Goal: Transaction & Acquisition: Purchase product/service

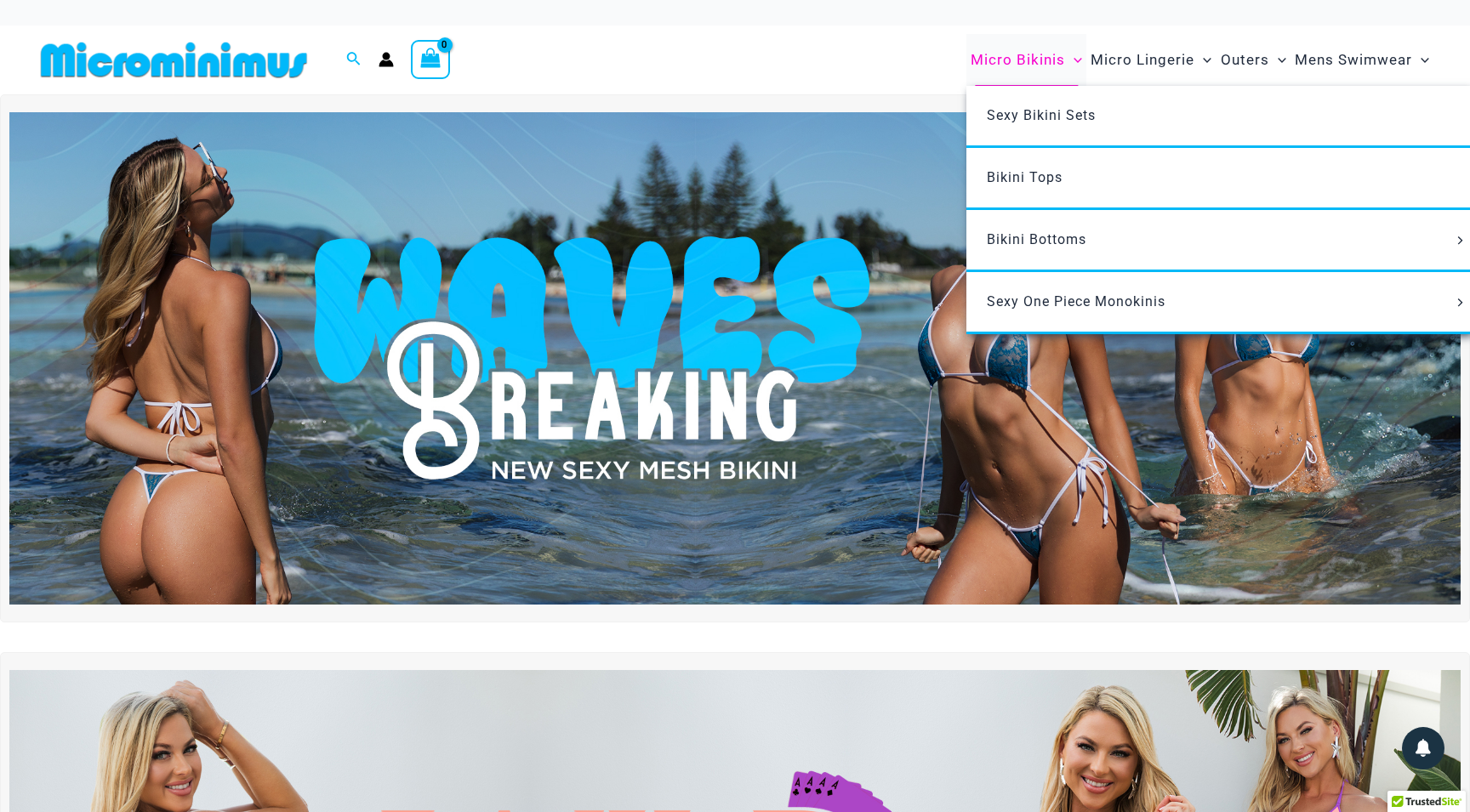
click at [1041, 64] on span "Micro Bikinis" at bounding box center [1018, 60] width 94 height 44
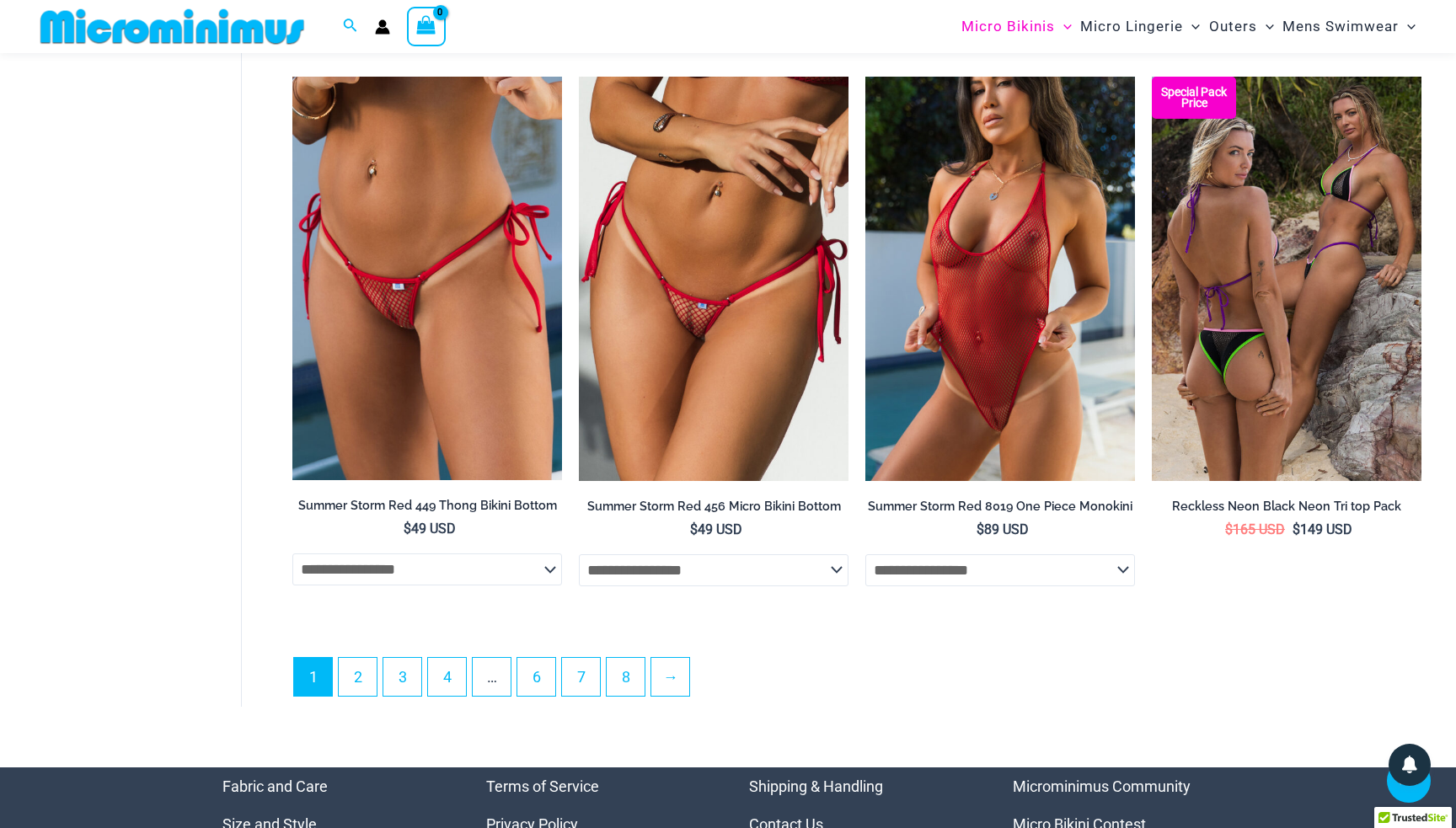
scroll to position [4423, 0]
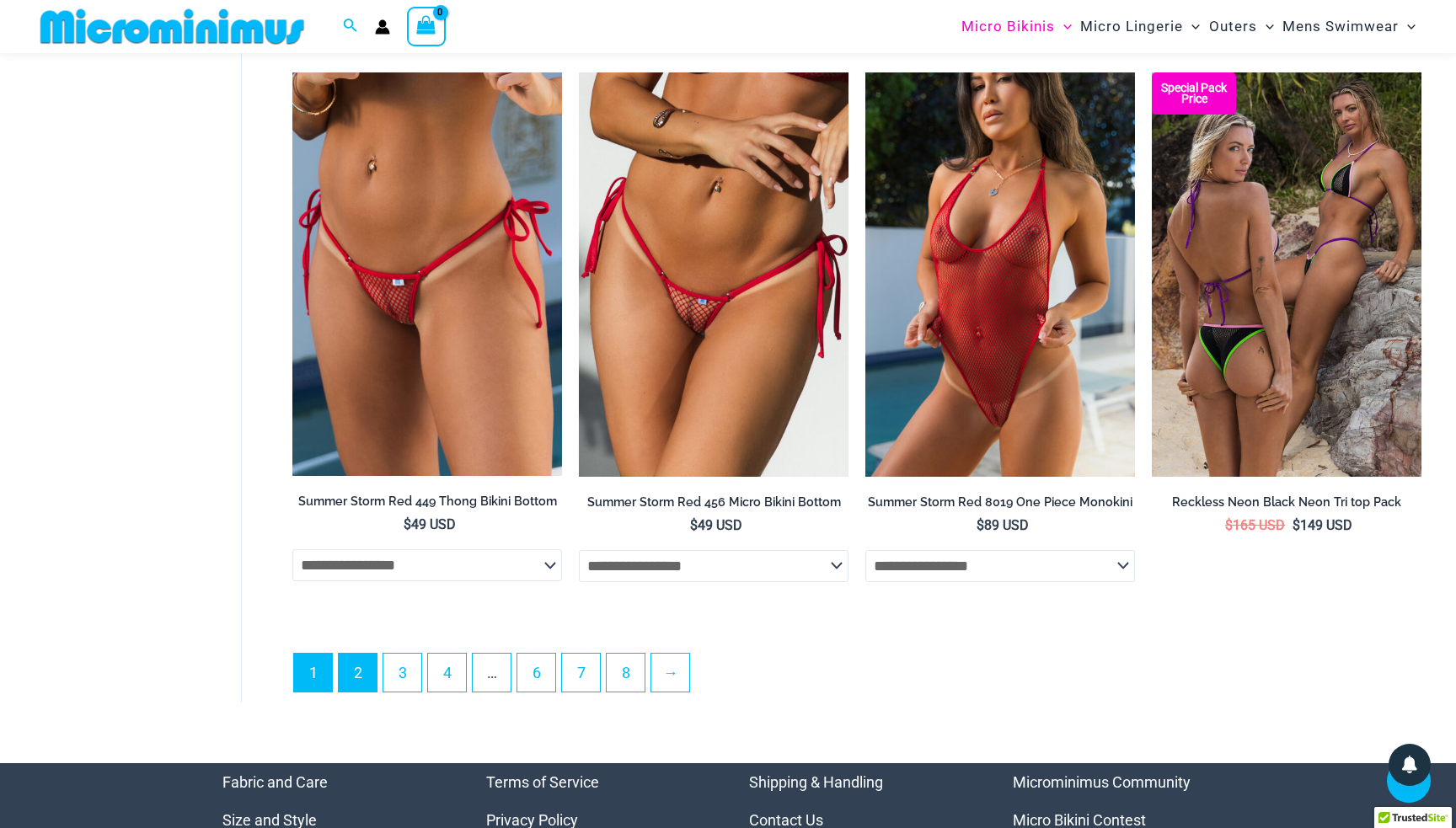
click at [365, 683] on link "2" at bounding box center [357, 672] width 38 height 38
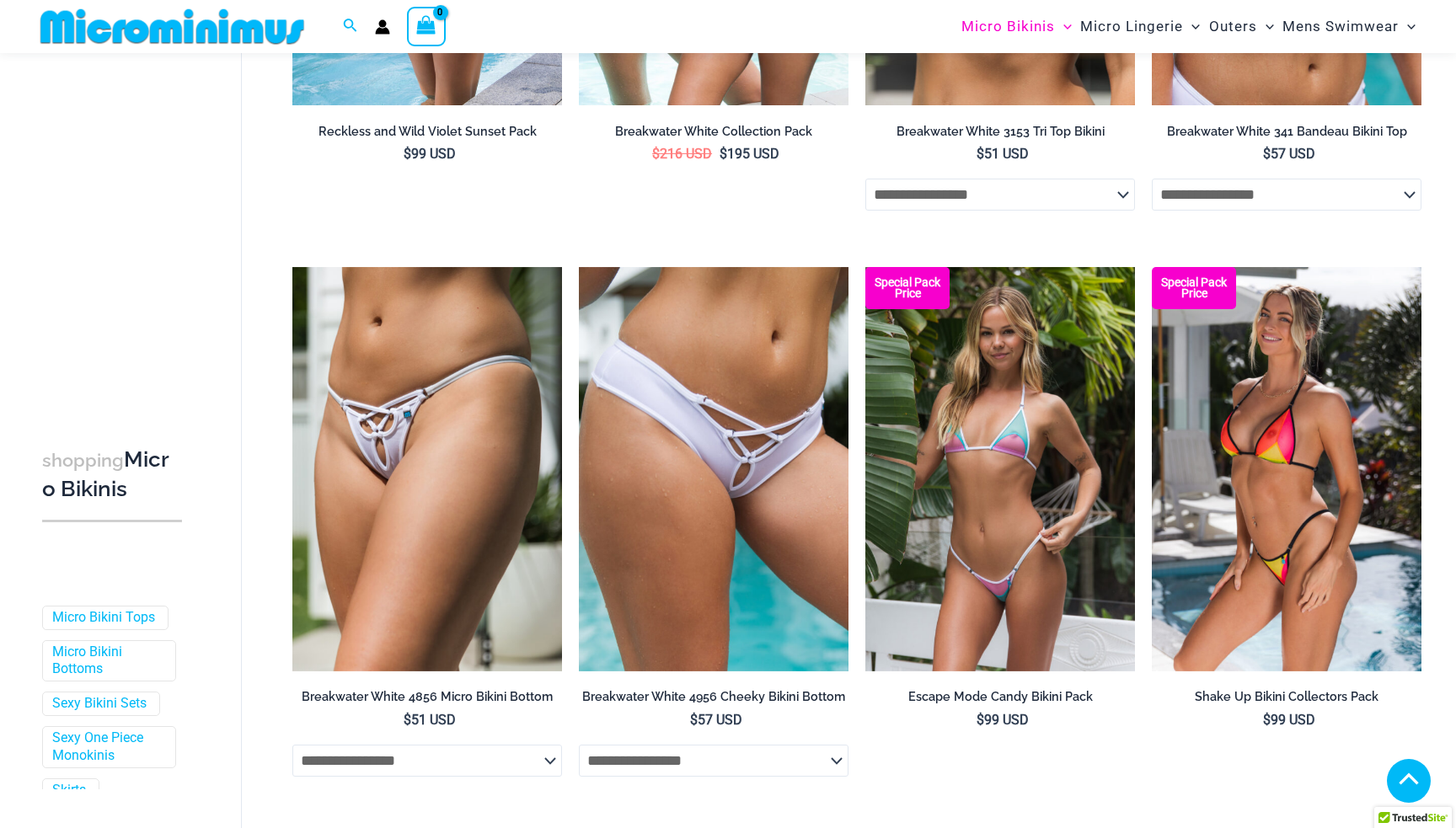
scroll to position [1793, 0]
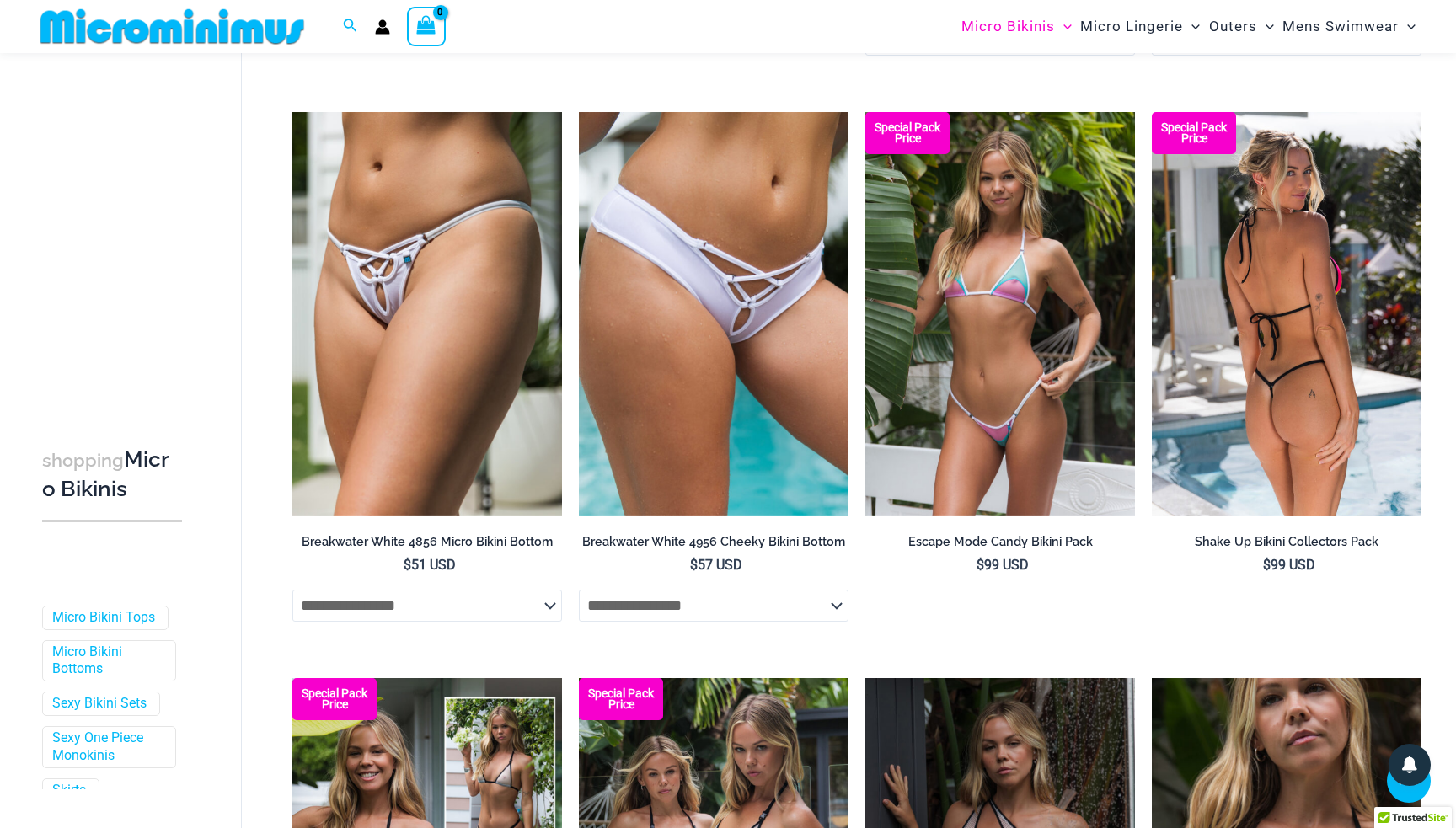
click at [1266, 381] on img at bounding box center [1286, 314] width 270 height 405
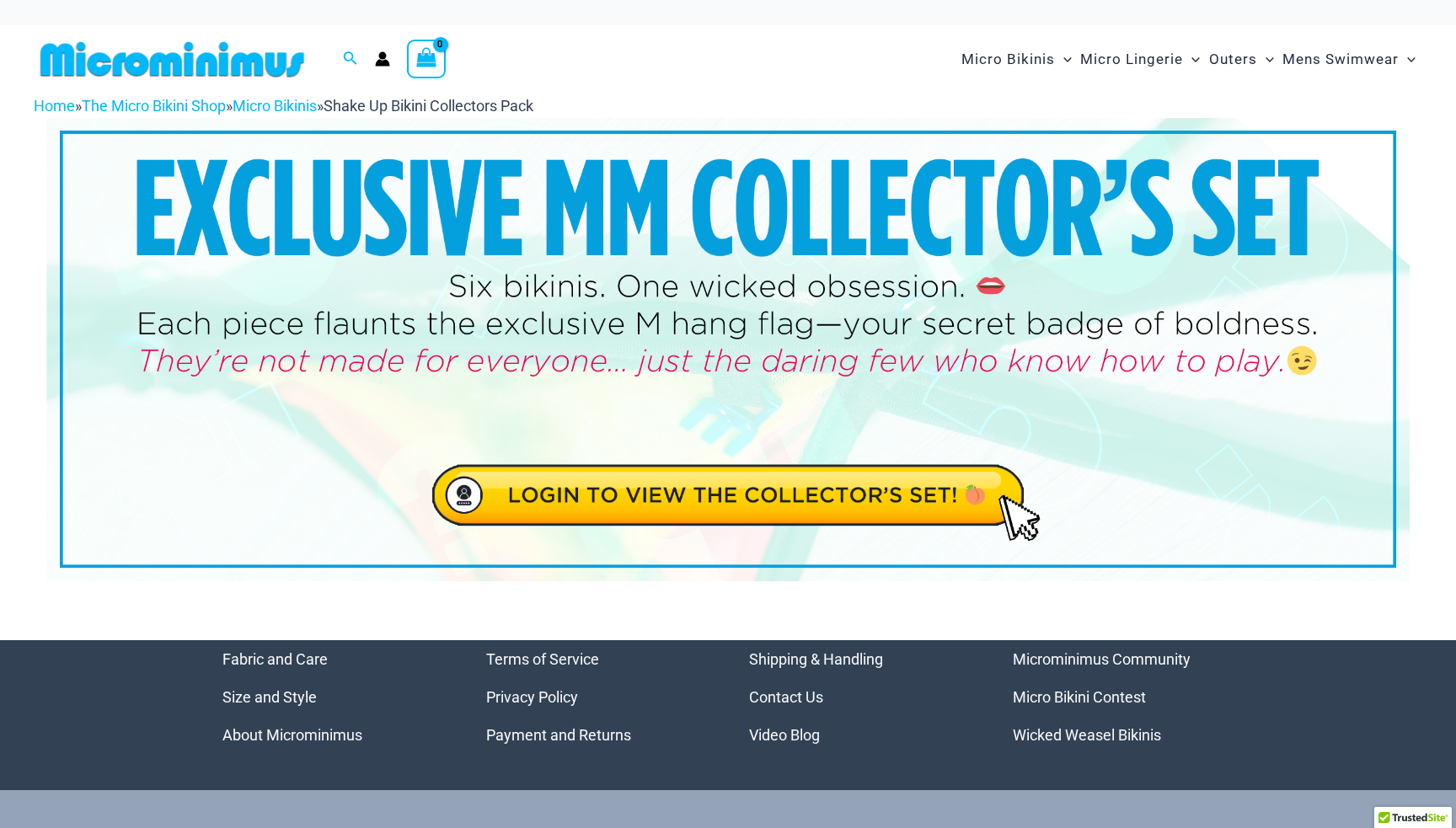
click at [782, 487] on img at bounding box center [728, 349] width 1364 height 463
